Goal: Task Accomplishment & Management: Complete application form

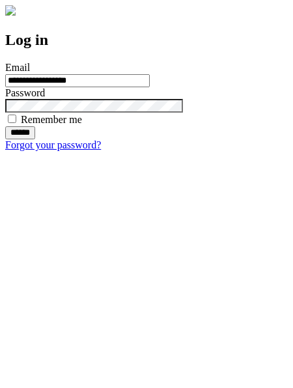
type input "**********"
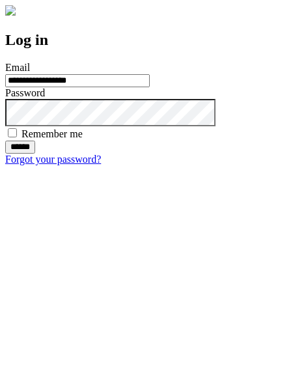
click at [35, 154] on input "******" at bounding box center [20, 147] width 30 height 13
